Goal: Task Accomplishment & Management: Manage account settings

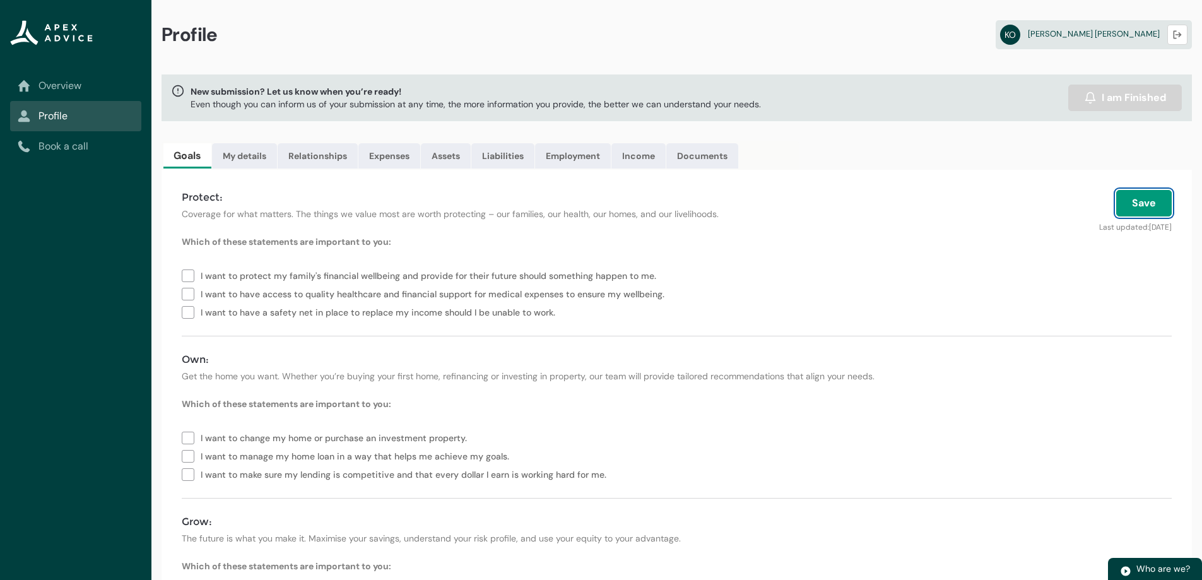
click at [1134, 198] on button "Save" at bounding box center [1144, 203] width 56 height 26
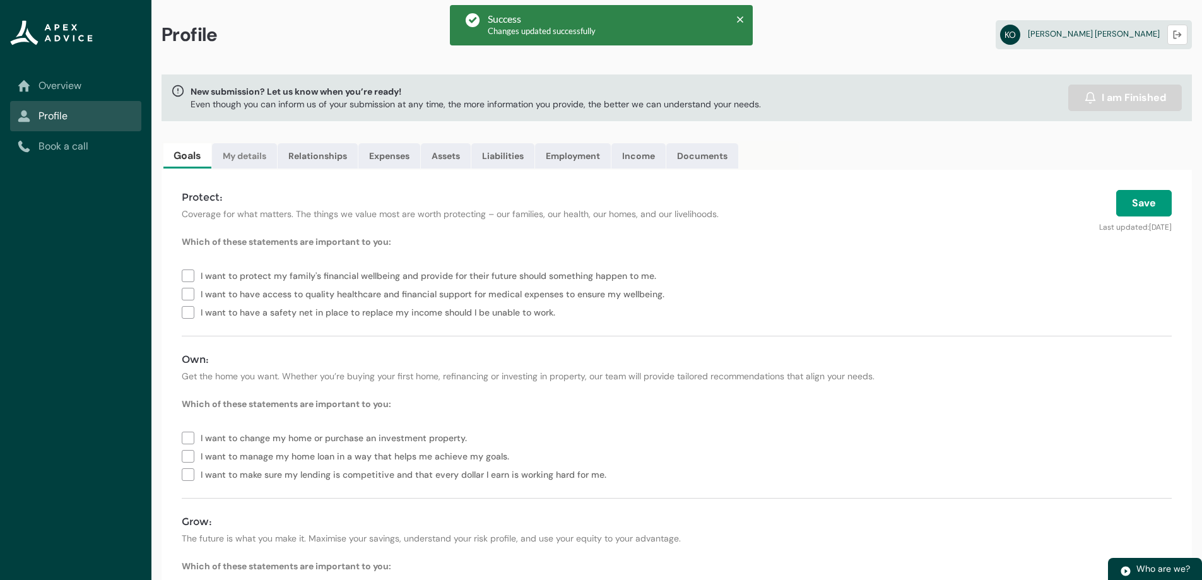
click at [252, 163] on link "My details" at bounding box center [244, 155] width 65 height 25
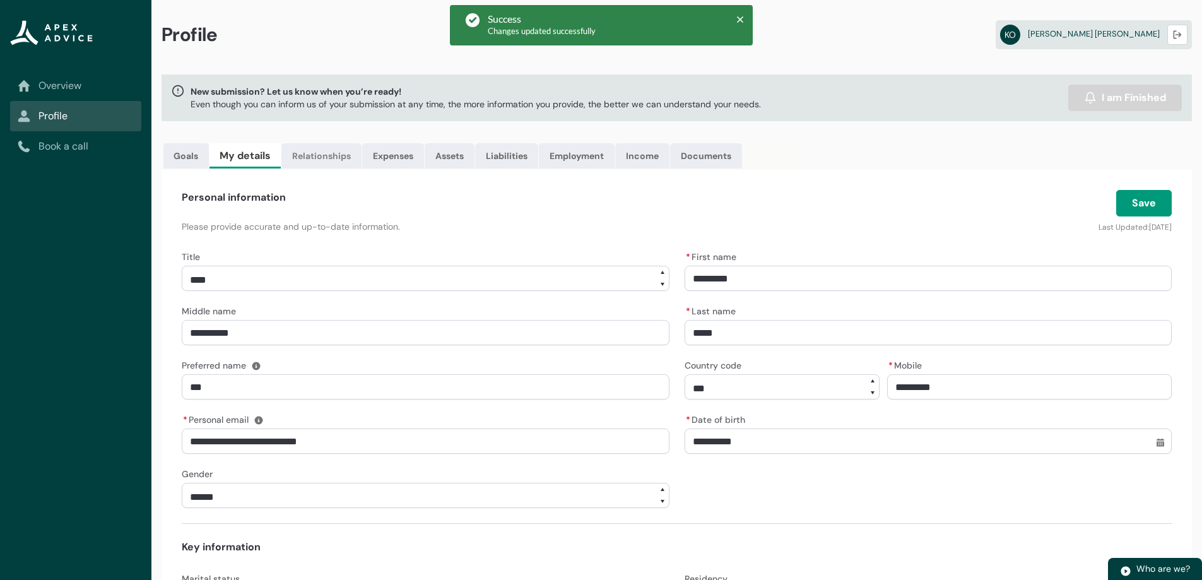
click at [320, 154] on link "Relationships" at bounding box center [321, 155] width 80 height 25
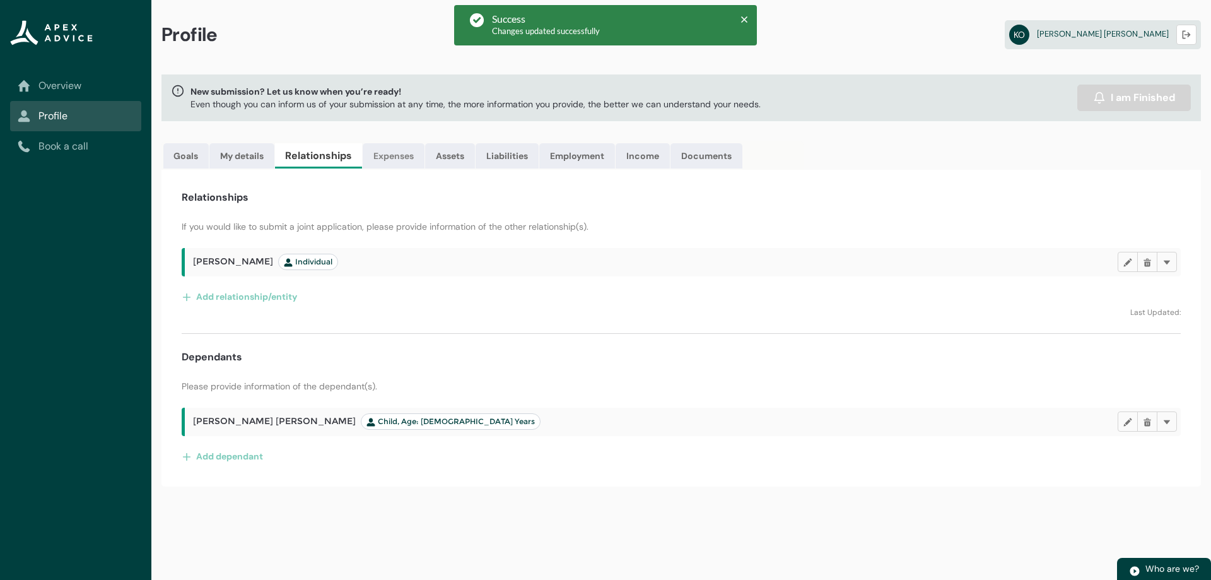
click at [404, 152] on link "Expenses" at bounding box center [394, 155] width 62 height 25
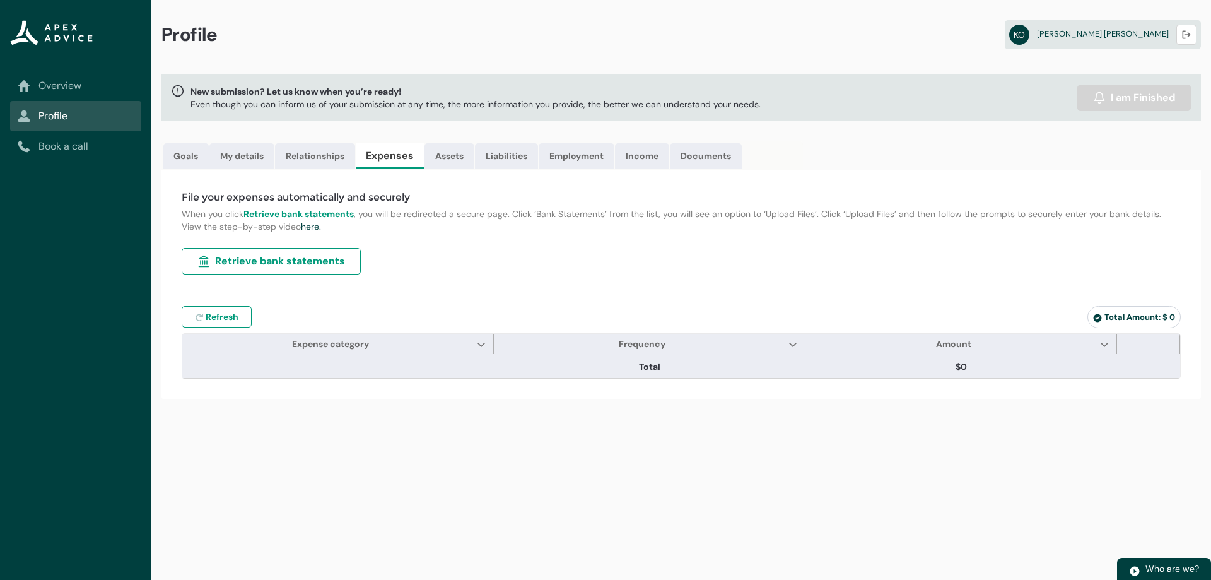
click at [267, 262] on span "Retrieve bank statements" at bounding box center [280, 261] width 130 height 15
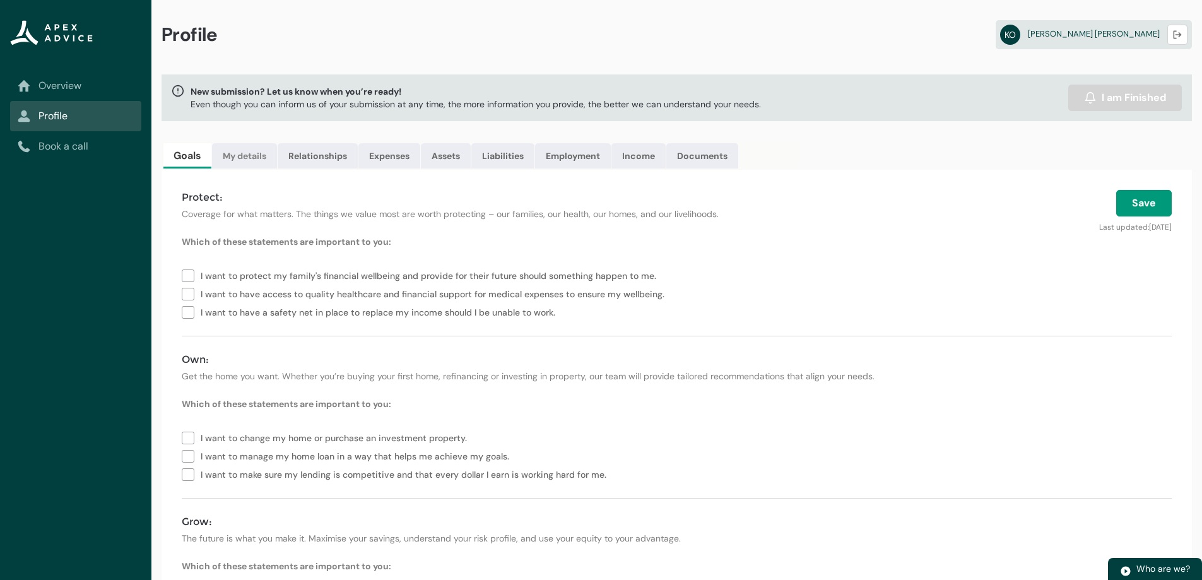
click at [234, 163] on link "My details" at bounding box center [244, 155] width 65 height 25
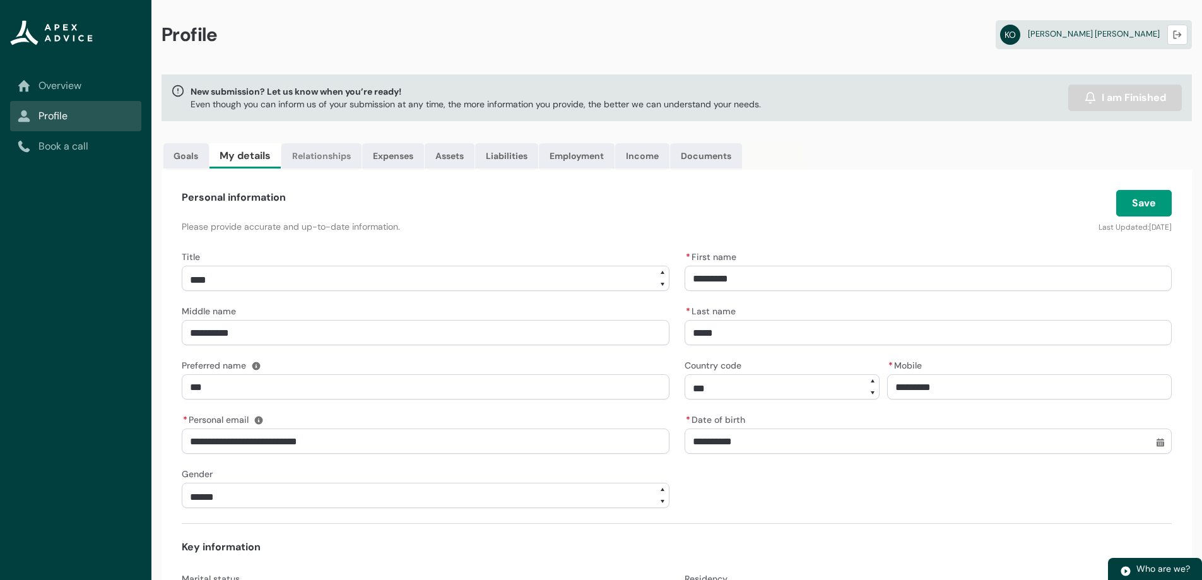
click at [312, 146] on link "Relationships" at bounding box center [321, 155] width 80 height 25
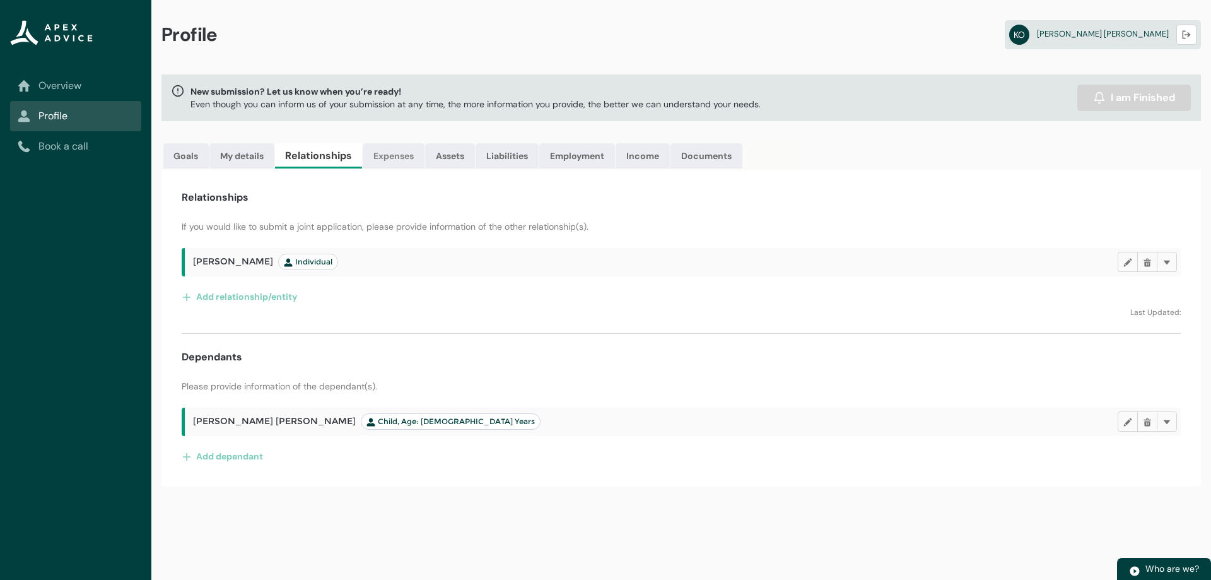
click at [399, 161] on link "Expenses" at bounding box center [394, 155] width 62 height 25
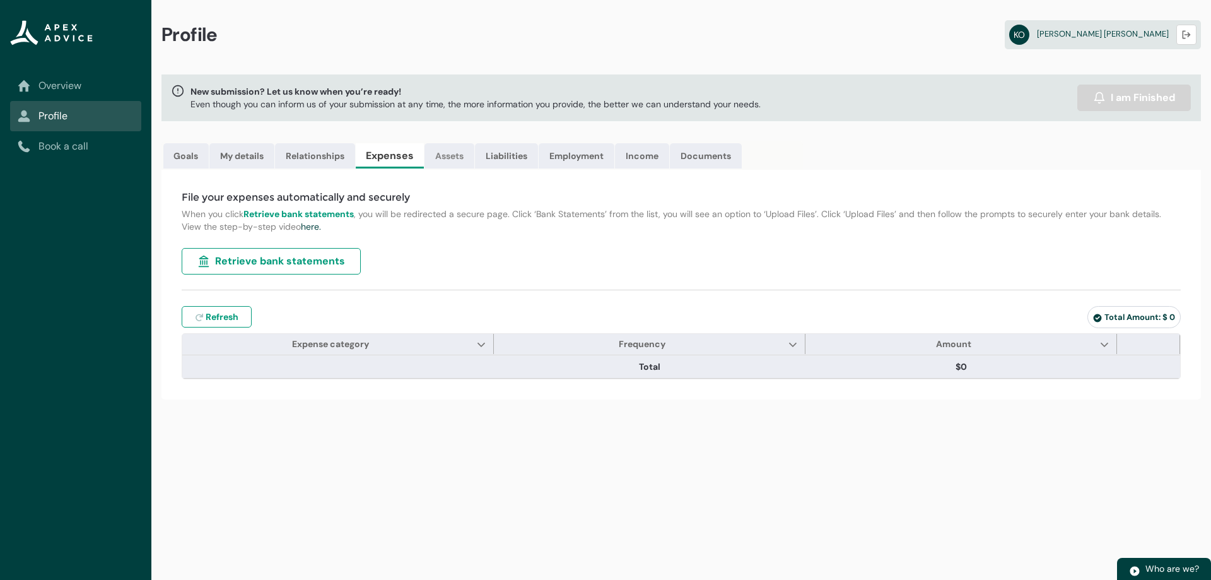
click at [450, 156] on link "Assets" at bounding box center [450, 155] width 50 height 25
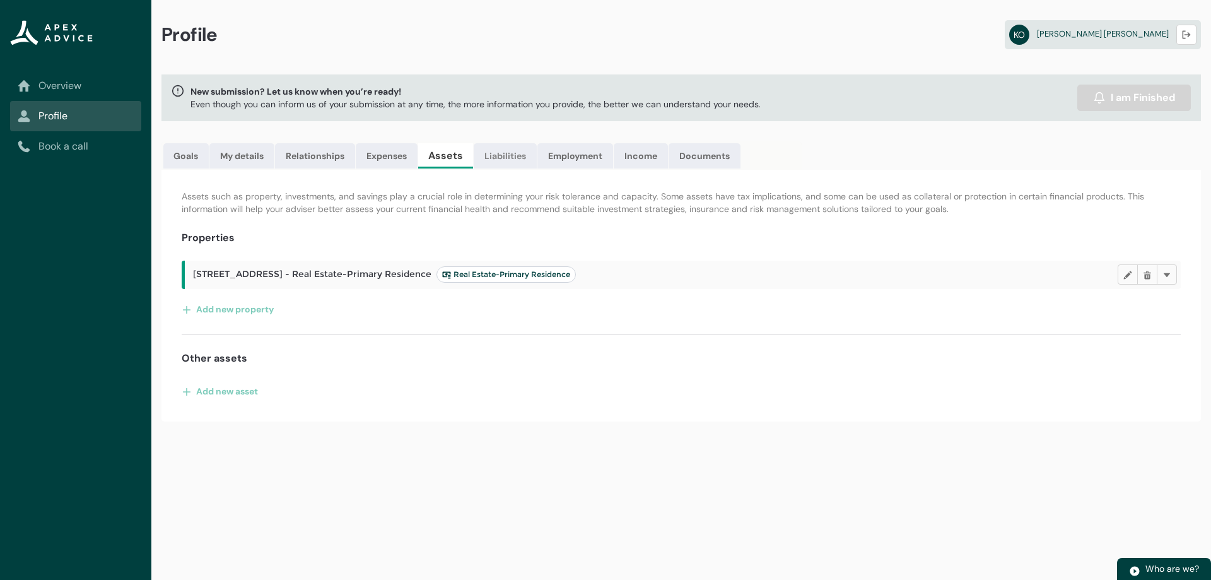
click at [515, 158] on link "Liabilities" at bounding box center [505, 155] width 63 height 25
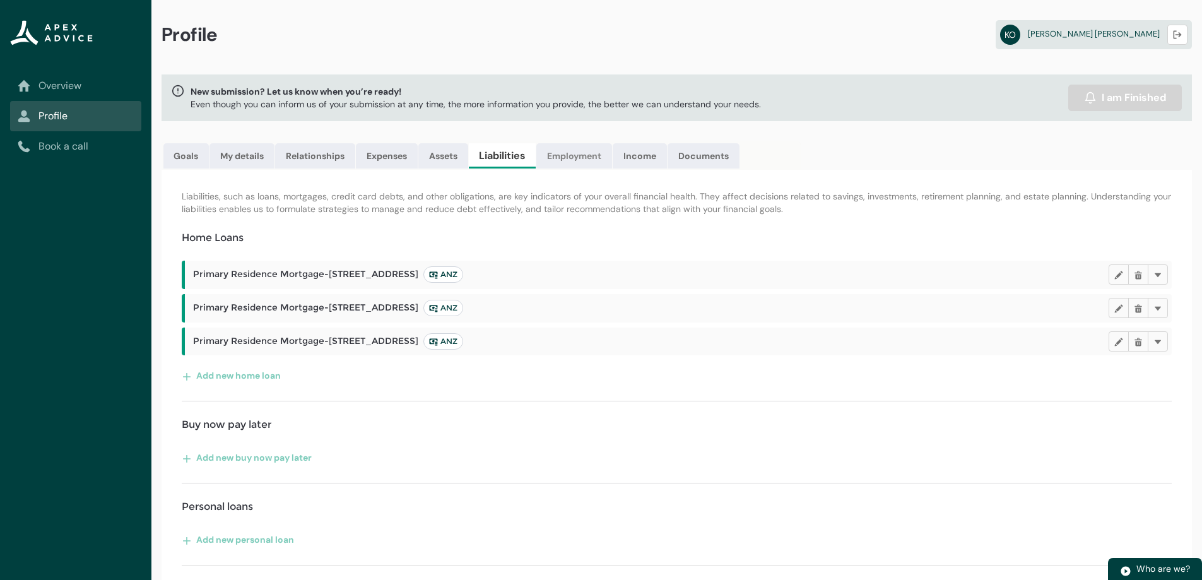
click at [572, 155] on link "Employment" at bounding box center [574, 155] width 76 height 25
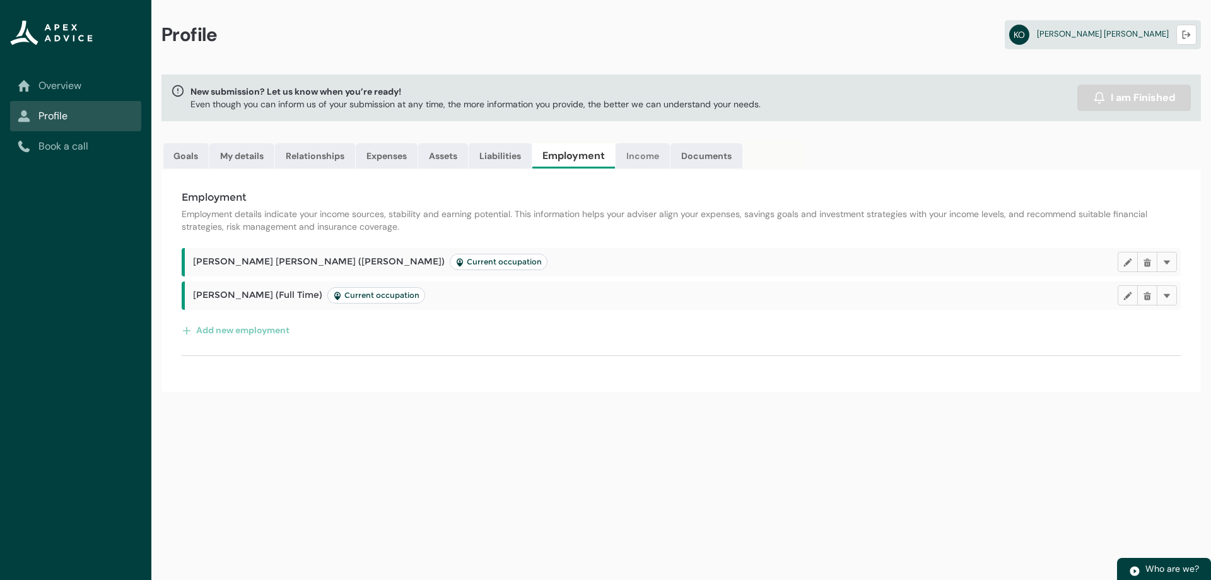
click at [630, 154] on link "Income" at bounding box center [643, 155] width 54 height 25
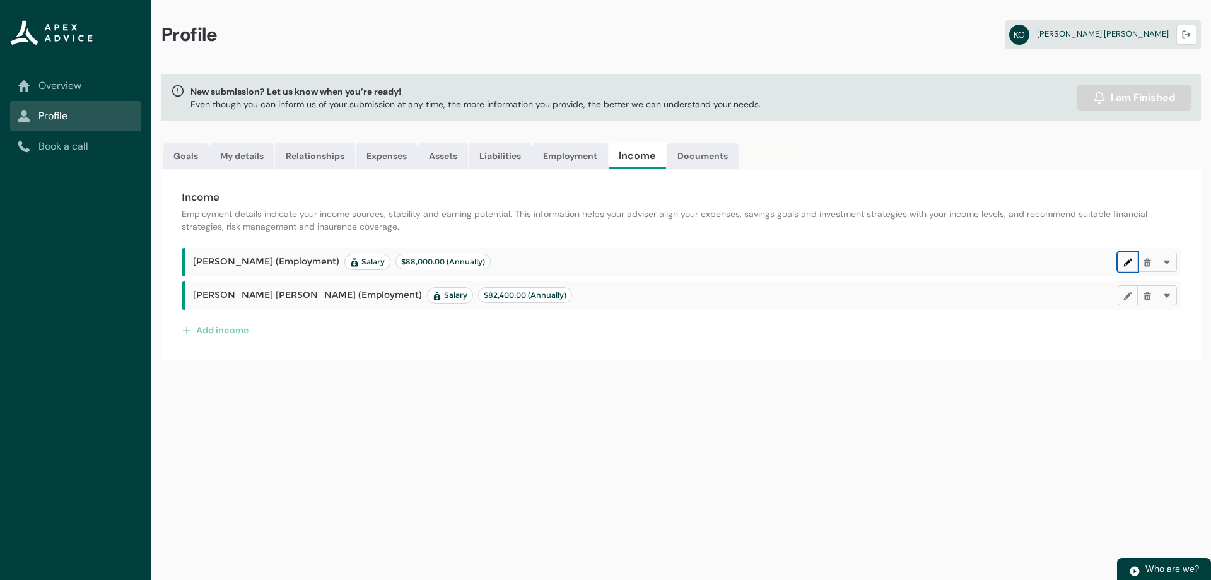
click at [1129, 263] on lightning-primitive-icon "button" at bounding box center [1128, 261] width 9 height 9
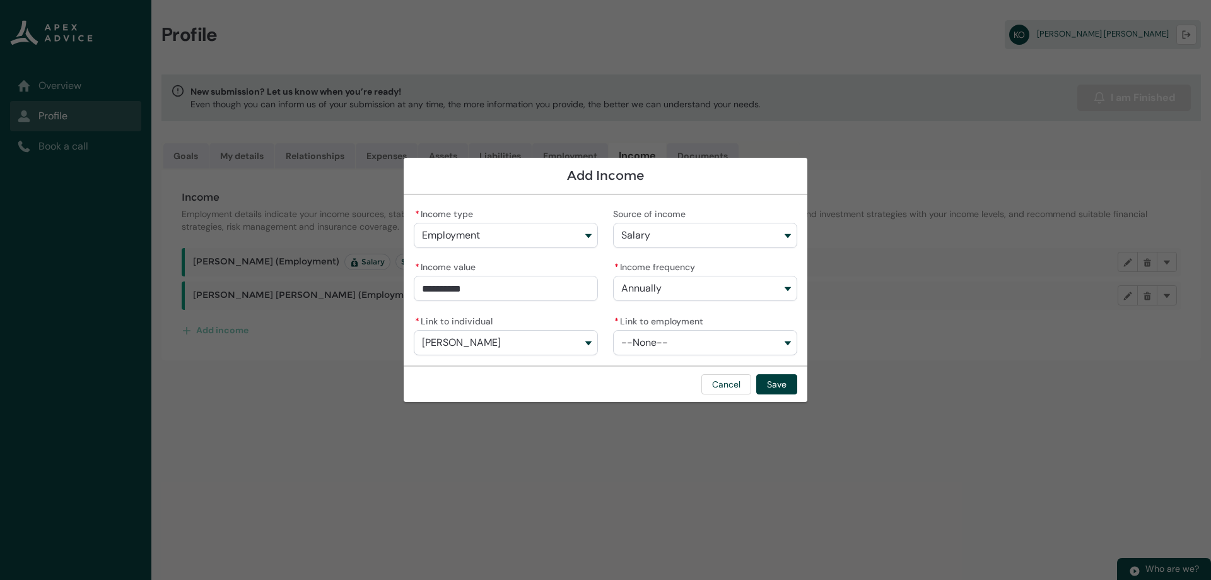
click at [686, 237] on button "Salary" at bounding box center [705, 235] width 184 height 25
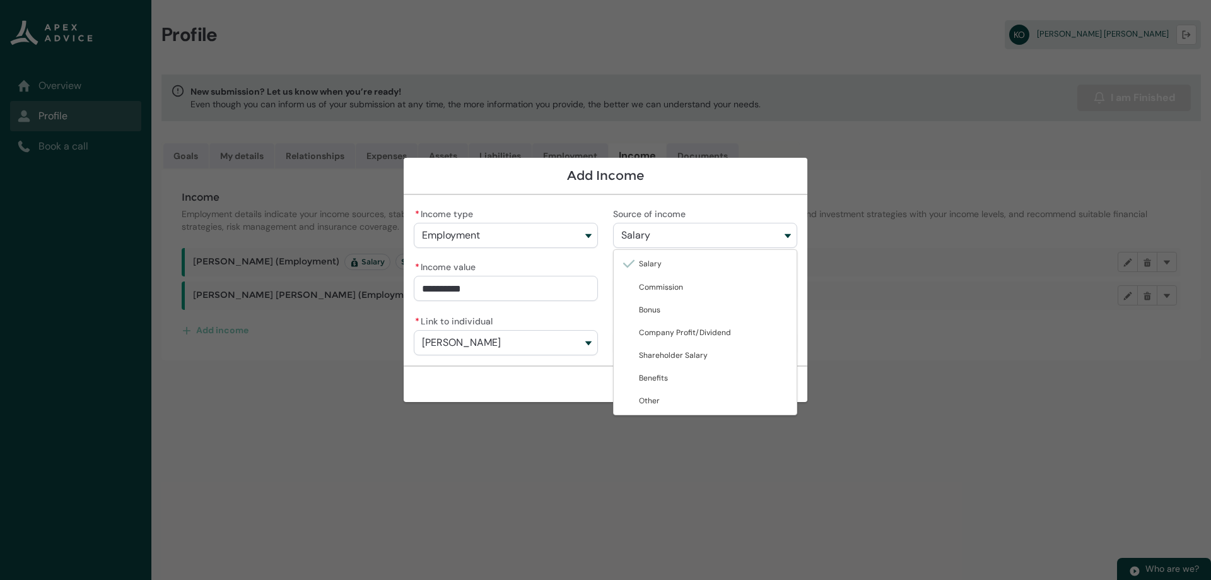
click at [841, 281] on section "**********" at bounding box center [605, 290] width 1211 height 580
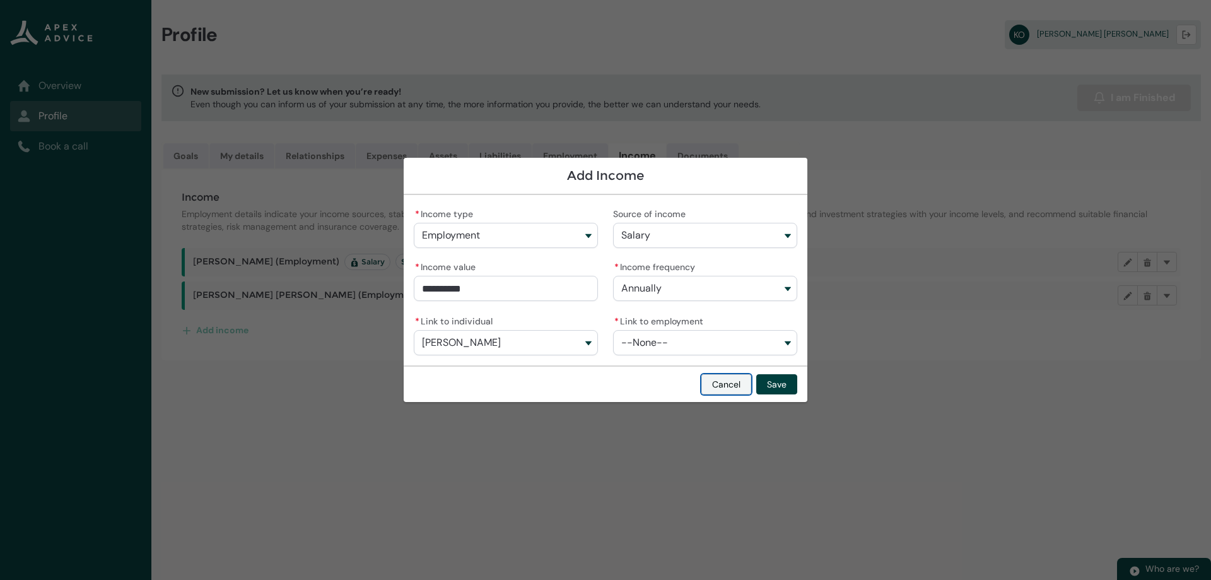
click at [727, 392] on button "Cancel" at bounding box center [727, 384] width 50 height 20
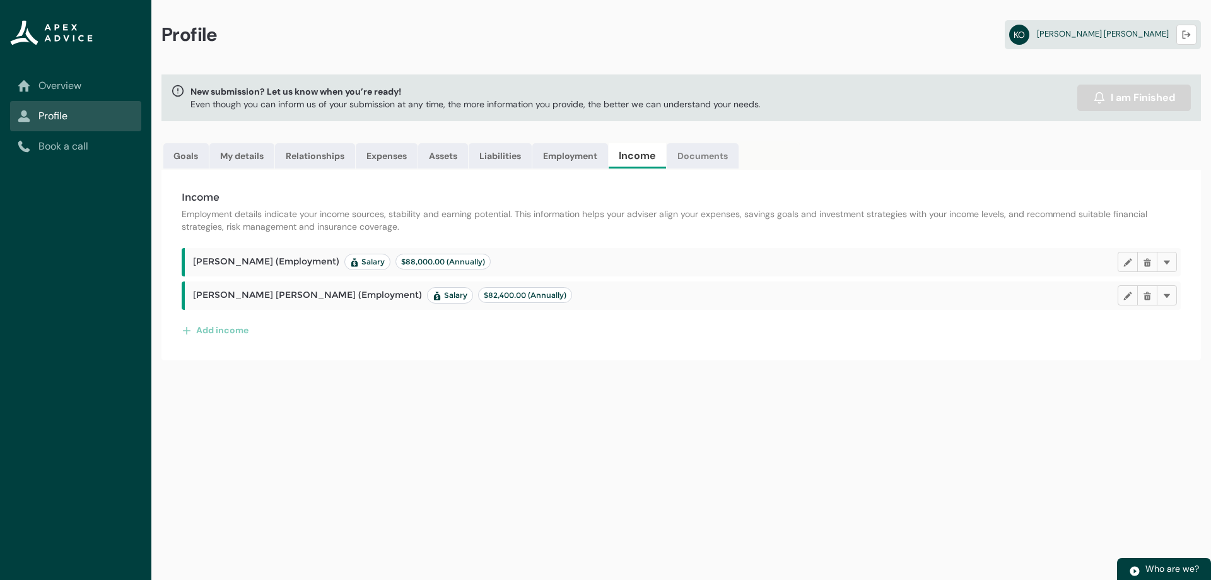
click at [692, 159] on link "Documents" at bounding box center [703, 155] width 72 height 25
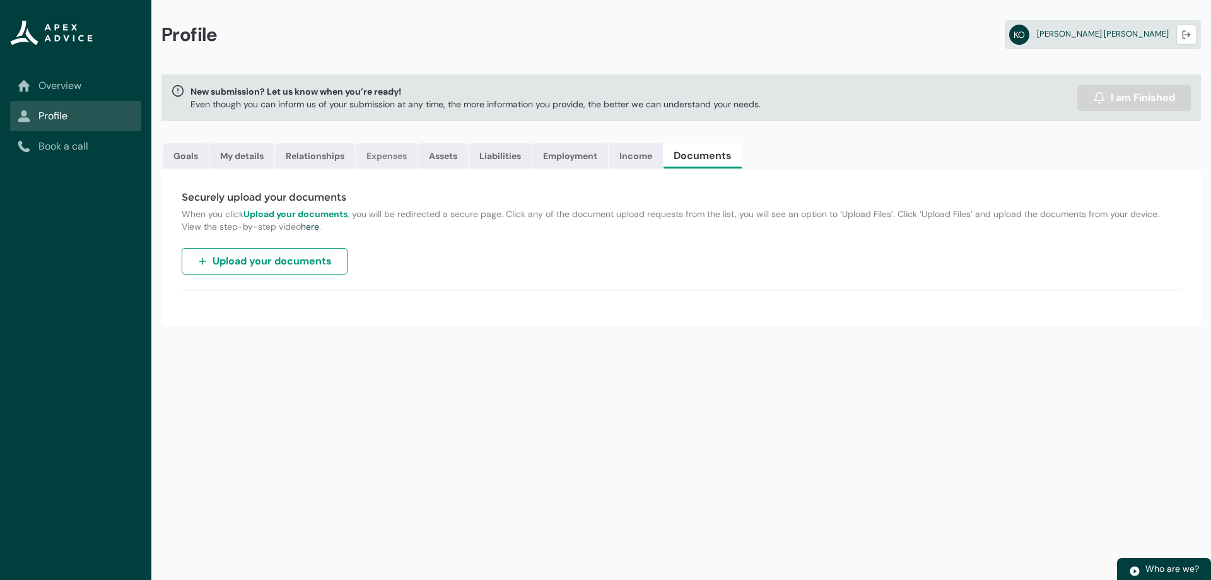
click at [382, 158] on link "Expenses" at bounding box center [387, 155] width 62 height 25
